Goal: Task Accomplishment & Management: Manage account settings

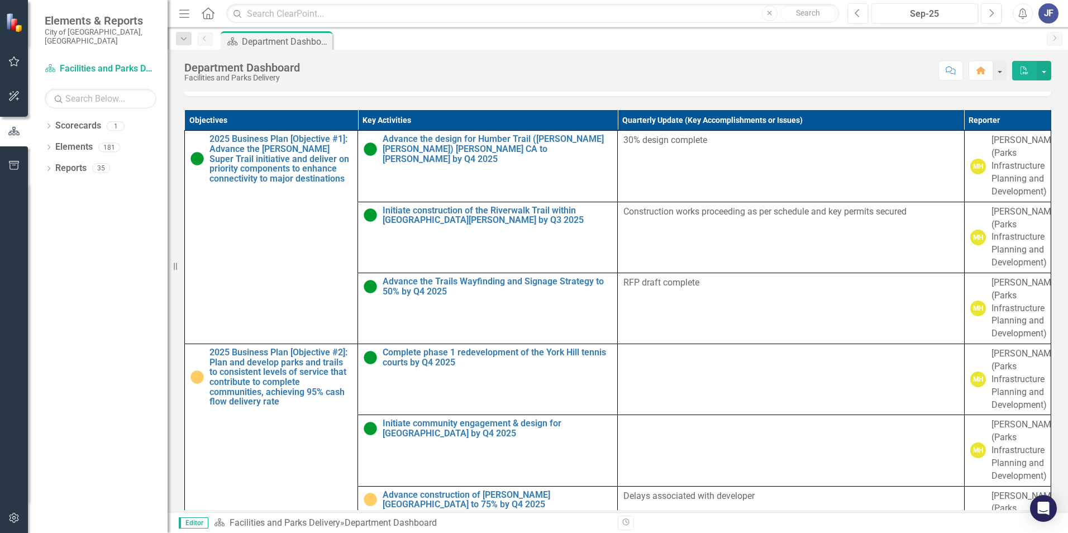
scroll to position [782, 0]
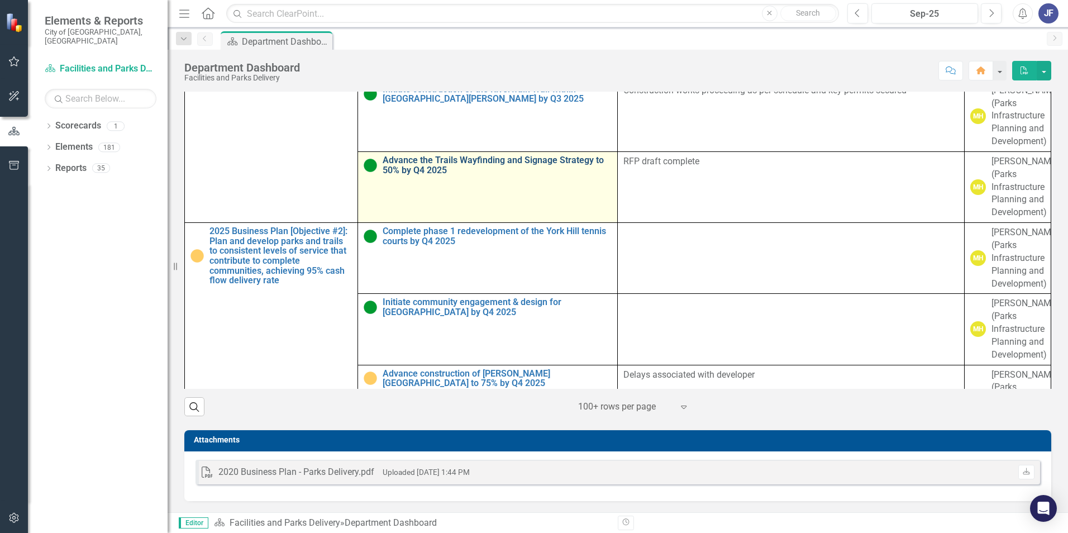
click at [421, 162] on link "Advance the Trails Wayfinding and Signage Strategy to 50% by Q4 2025" at bounding box center [496, 165] width 229 height 20
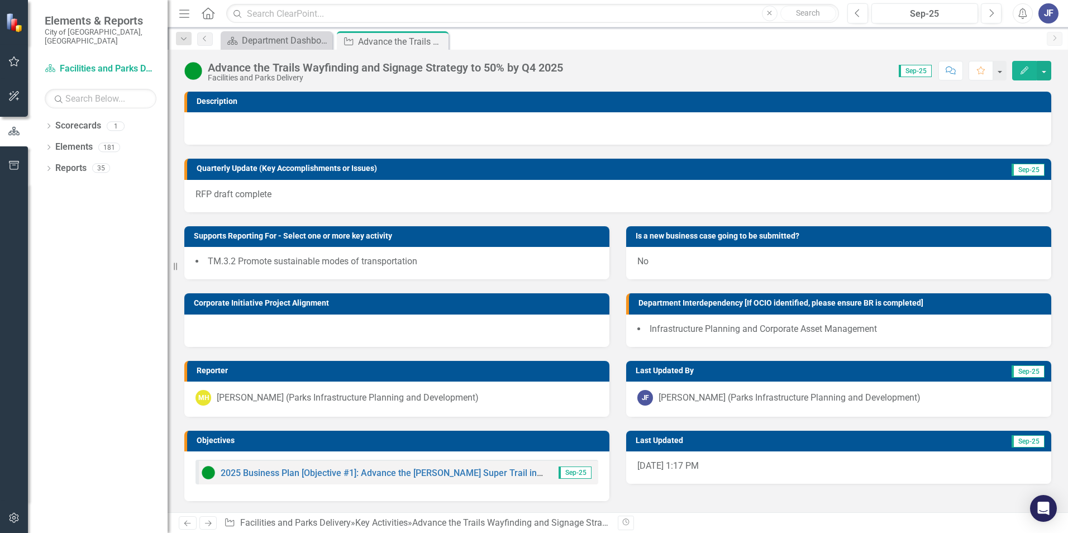
click at [329, 372] on h3 "Reporter" at bounding box center [400, 370] width 407 height 8
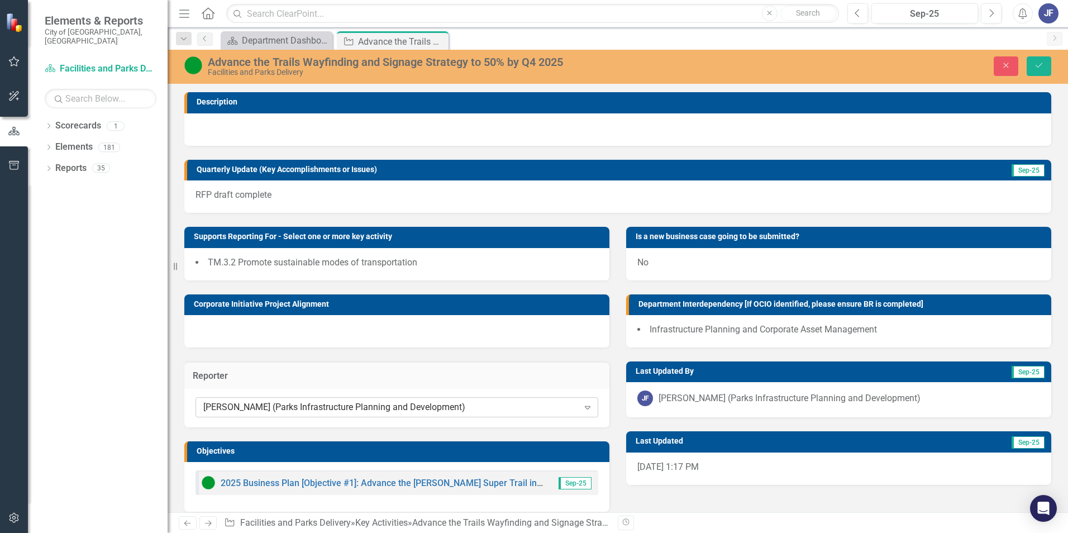
click at [346, 405] on div "[PERSON_NAME] (Parks Infrastructure Planning and Development)" at bounding box center [390, 406] width 375 height 13
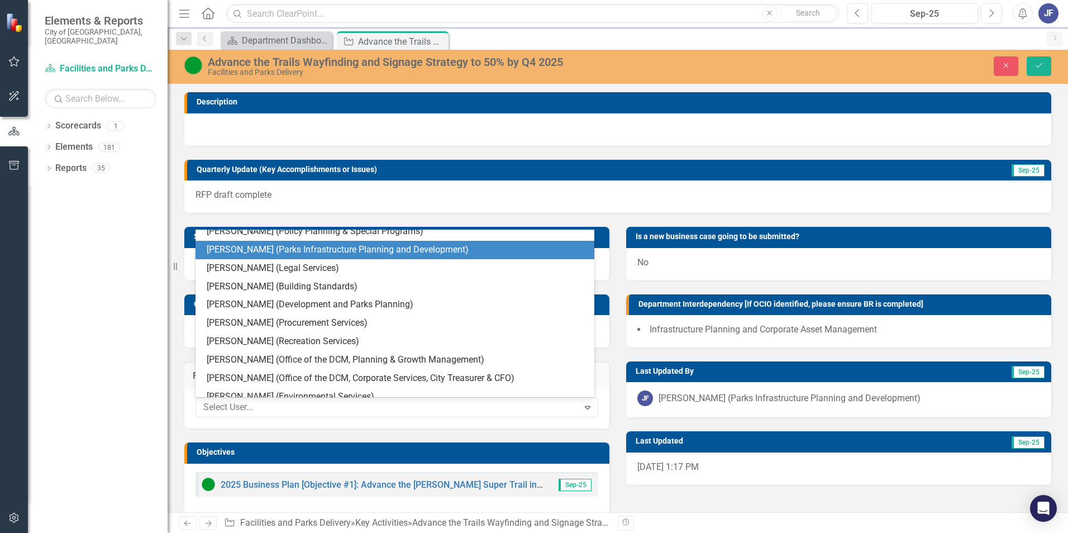
scroll to position [2659, 0]
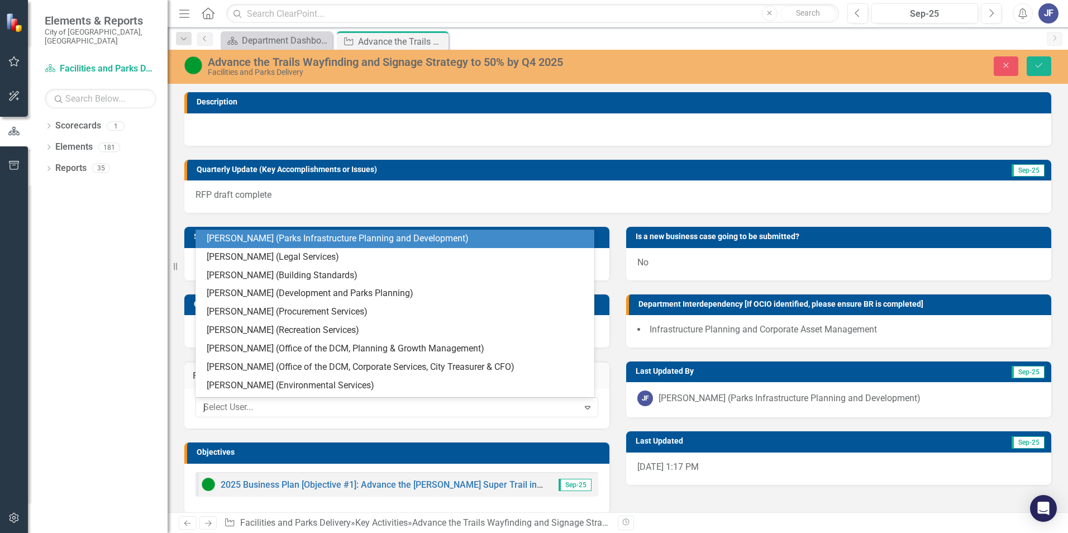
type input "je"
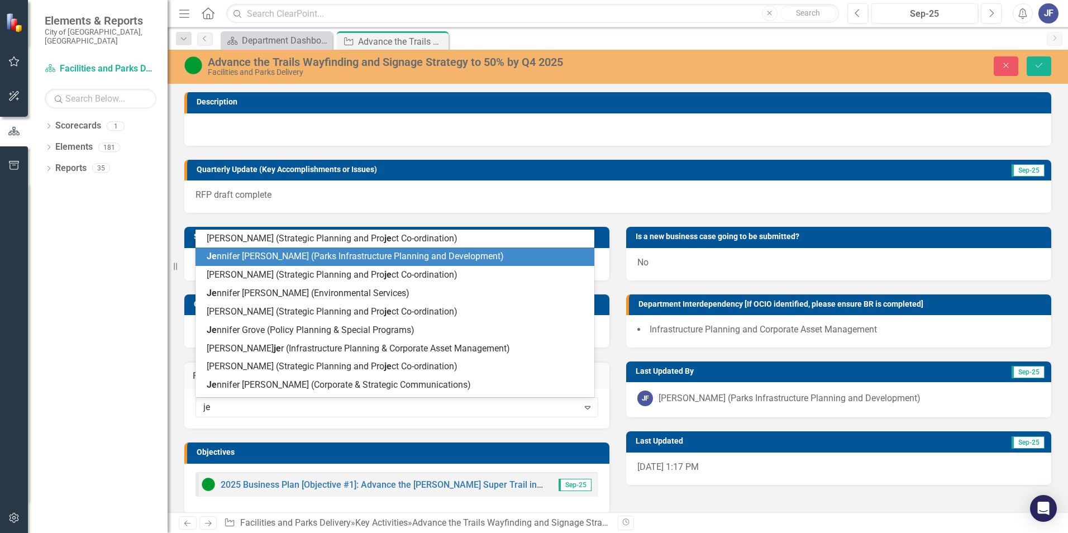
click at [350, 251] on span "Je nnifer [PERSON_NAME] (Parks Infrastructure Planning and Development)" at bounding box center [355, 256] width 297 height 11
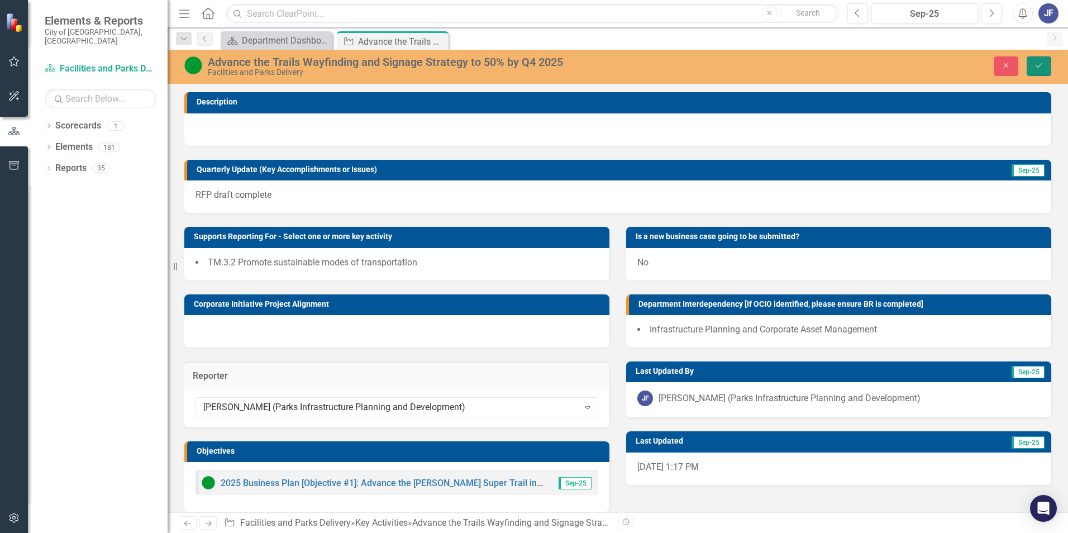
click at [1032, 64] on button "Save" at bounding box center [1038, 66] width 25 height 20
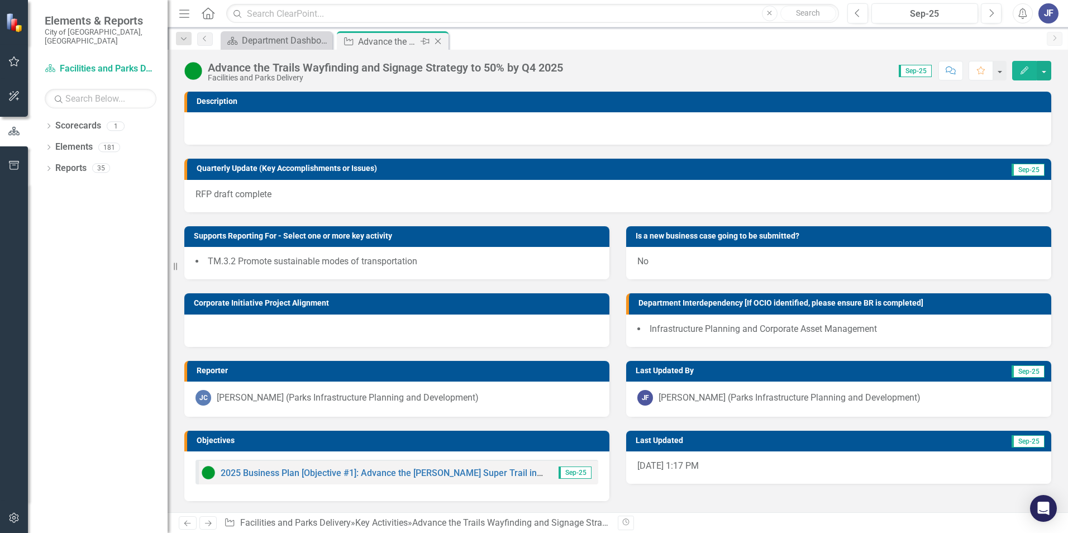
click at [438, 40] on icon "Close" at bounding box center [437, 41] width 11 height 9
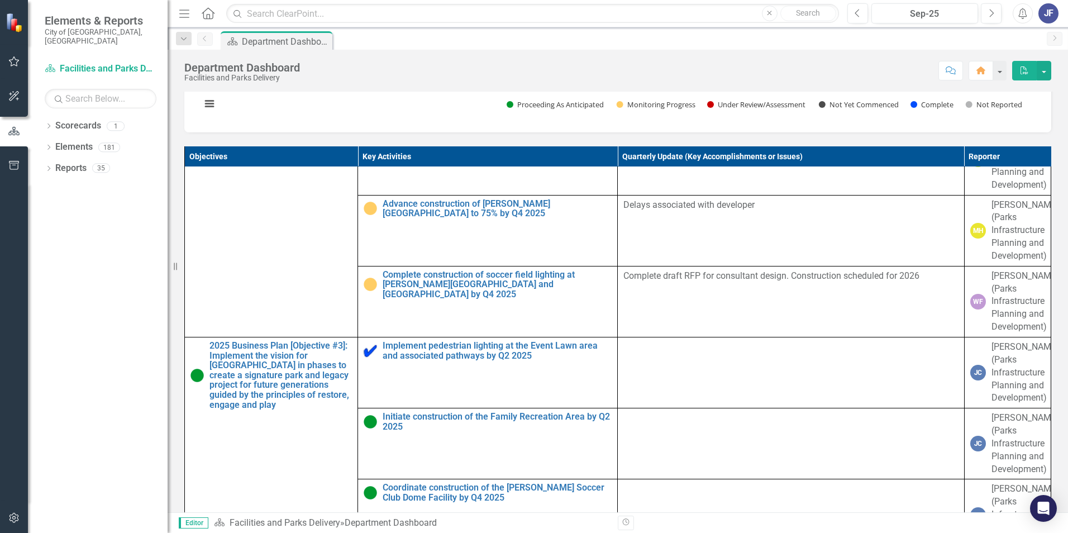
scroll to position [372, 0]
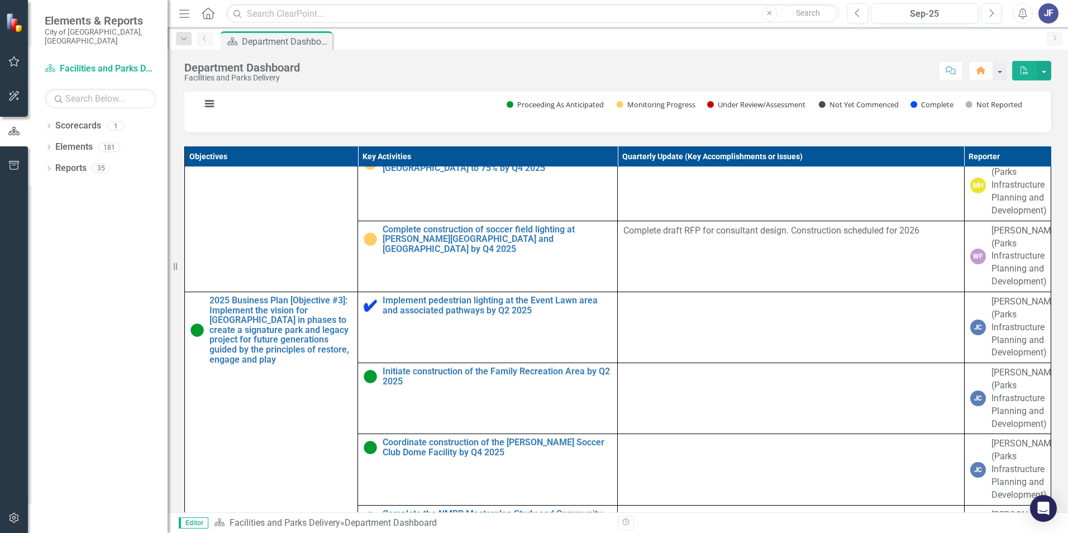
click at [1050, 13] on div "JF" at bounding box center [1048, 13] width 20 height 20
click at [1021, 137] on link "Logout Log Out" at bounding box center [1013, 141] width 88 height 21
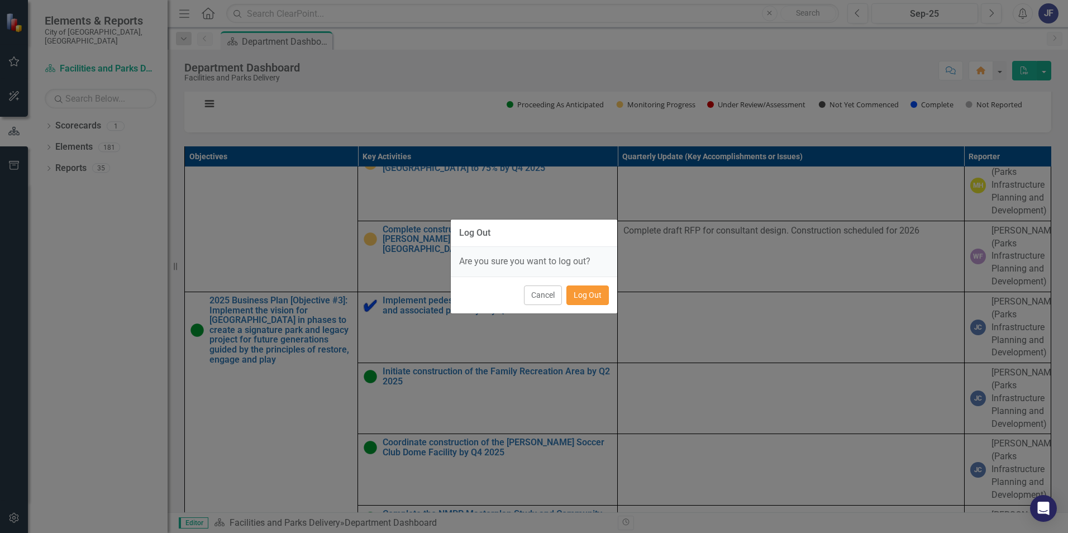
click at [592, 294] on button "Log Out" at bounding box center [587, 295] width 42 height 20
